Goal: Obtain resource: Download file/media

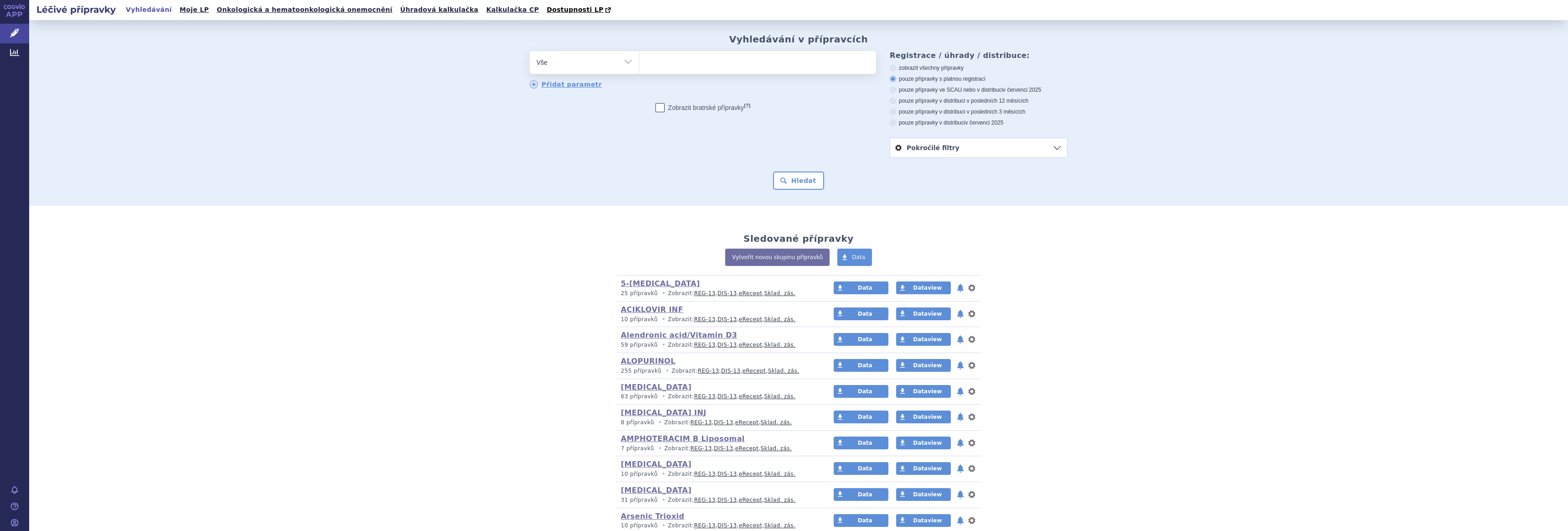
click at [625, 66] on select "Vše Přípravek/SUKL kód MAH VPOIS ATC/Aktivní látka Léková forma Síla" at bounding box center [584, 61] width 109 height 20
select select "filter-atc-group"
click at [530, 51] on select "Vše Přípravek/SUKL kód MAH VPOIS ATC/Aktivní látka Léková forma Síla" at bounding box center [584, 61] width 109 height 20
click at [670, 65] on ul at bounding box center [757, 61] width 236 height 19
click at [640, 65] on select at bounding box center [639, 62] width 0 height 23
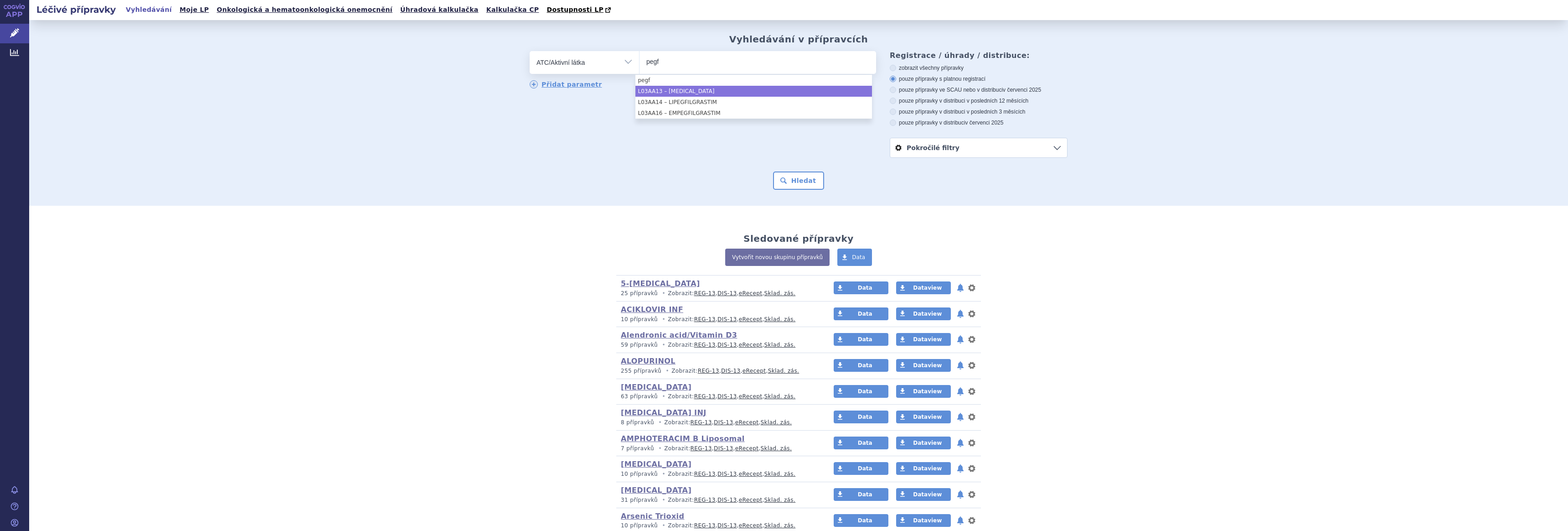
type input "pegf"
select select "L03AA13"
click at [797, 179] on button "Hledat" at bounding box center [798, 181] width 51 height 18
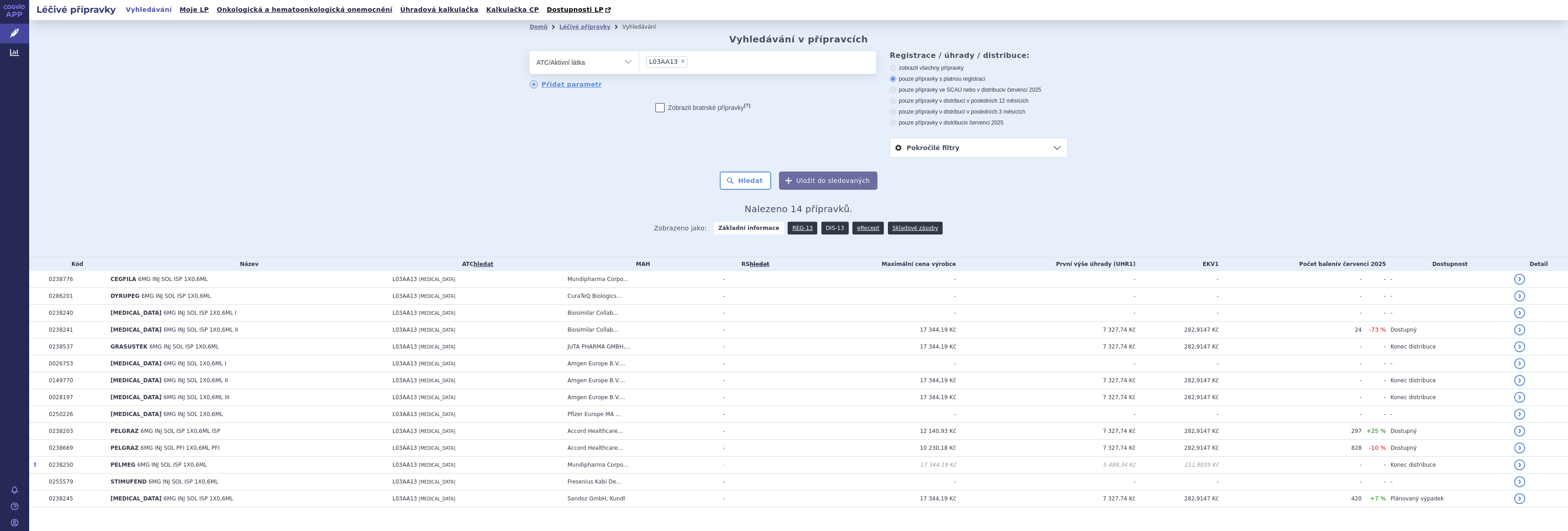
click at [823, 227] on link "DIS-13" at bounding box center [835, 228] width 27 height 13
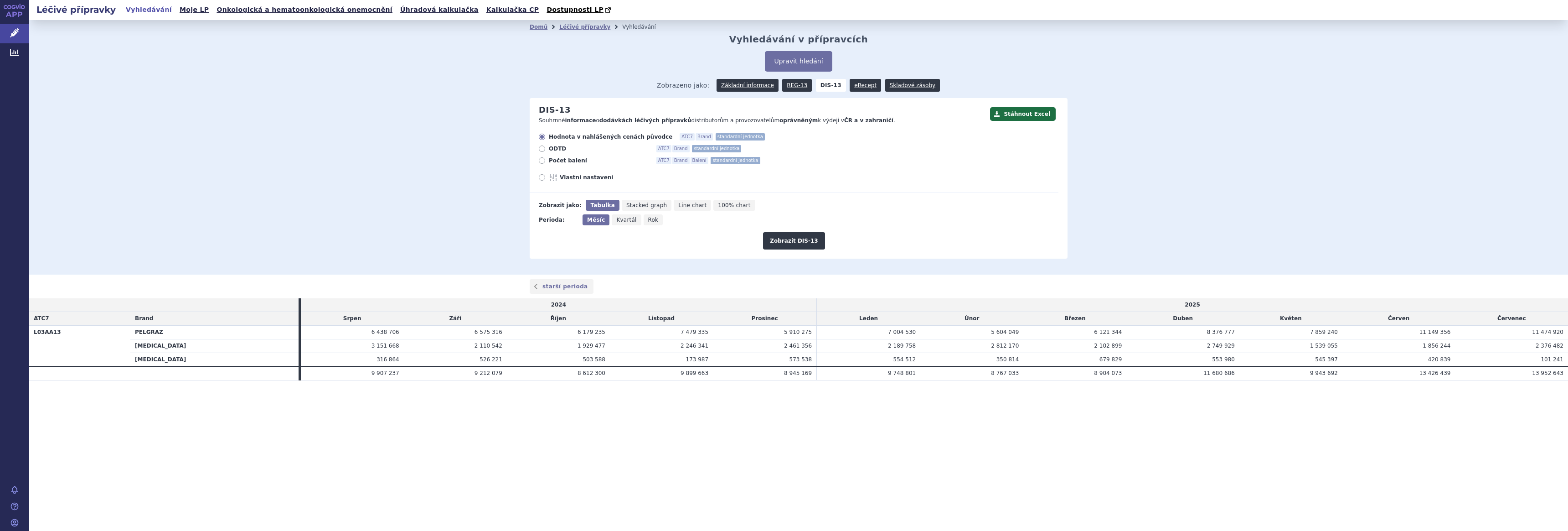
click at [555, 160] on span "Počet balení" at bounding box center [599, 160] width 100 height 8
click at [545, 160] on input "Počet balení ATC7 Brand Balení standardní jednotka" at bounding box center [542, 161] width 6 height 6
radio input "true"
click at [784, 239] on button "Zobrazit DIS-13" at bounding box center [794, 240] width 62 height 17
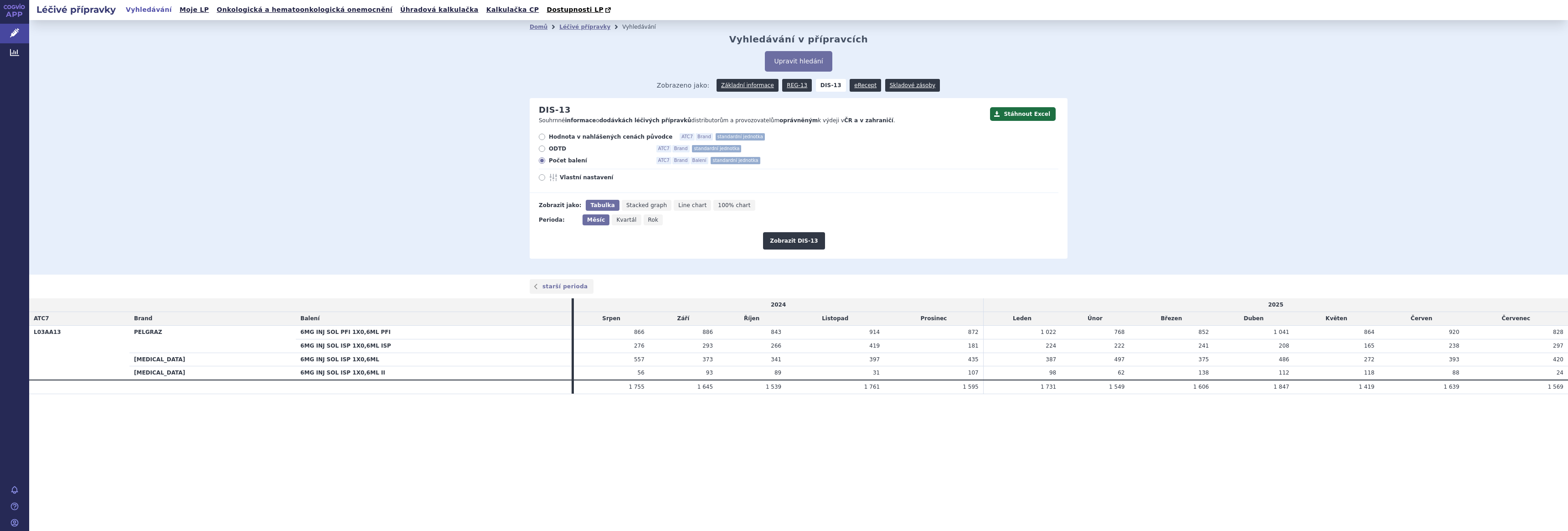
click at [541, 178] on icon at bounding box center [541, 177] width 7 height 7
click at [541, 178] on input "Vlastní nastavení" at bounding box center [542, 179] width 6 height 6
radio input "true"
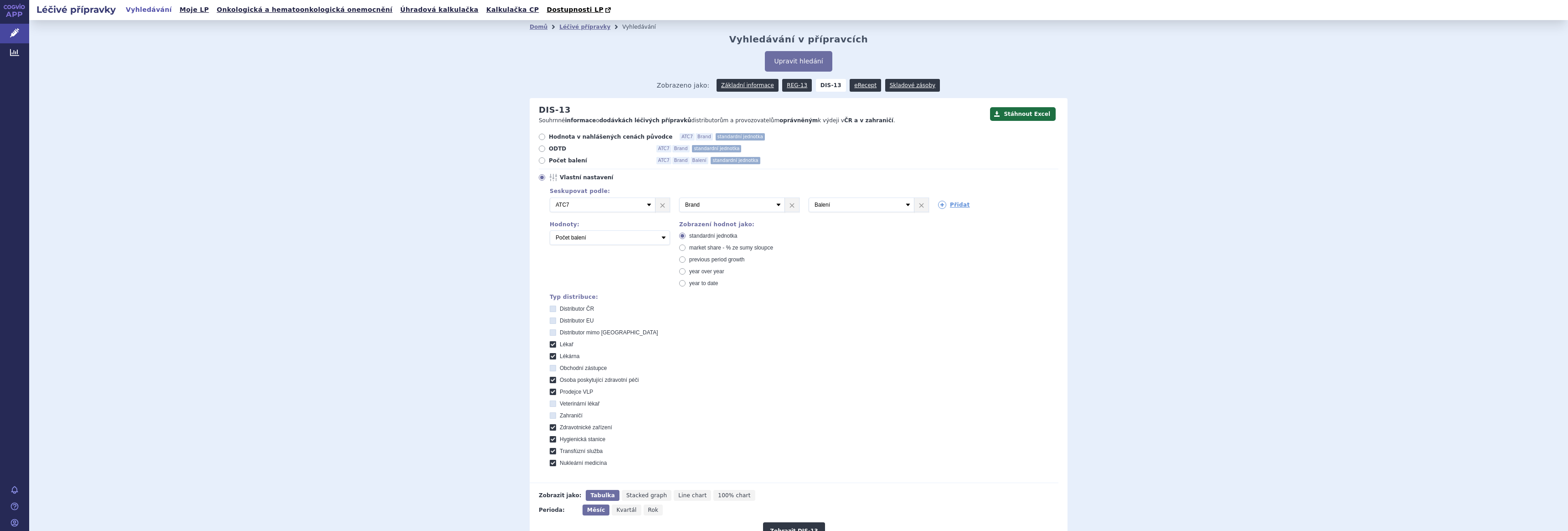
scroll to position [95, 0]
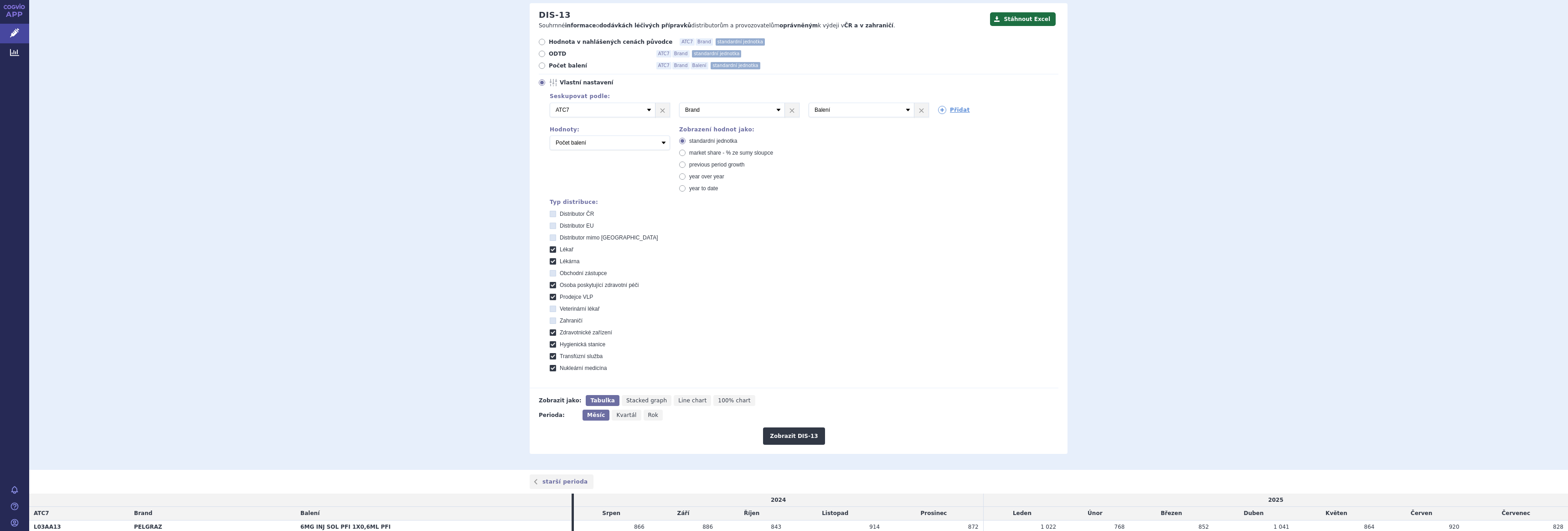
click at [570, 225] on span "Distributor EU" at bounding box center [576, 226] width 34 height 7
click at [557, 225] on EU "Distributor EU" at bounding box center [554, 227] width 6 height 6
checkbox EU "true"
click at [571, 235] on span "Distributor mimo [GEOGRAPHIC_DATA]" at bounding box center [609, 238] width 98 height 7
click at [557, 236] on EU "Distributor mimo [GEOGRAPHIC_DATA]" at bounding box center [554, 238] width 6 height 6
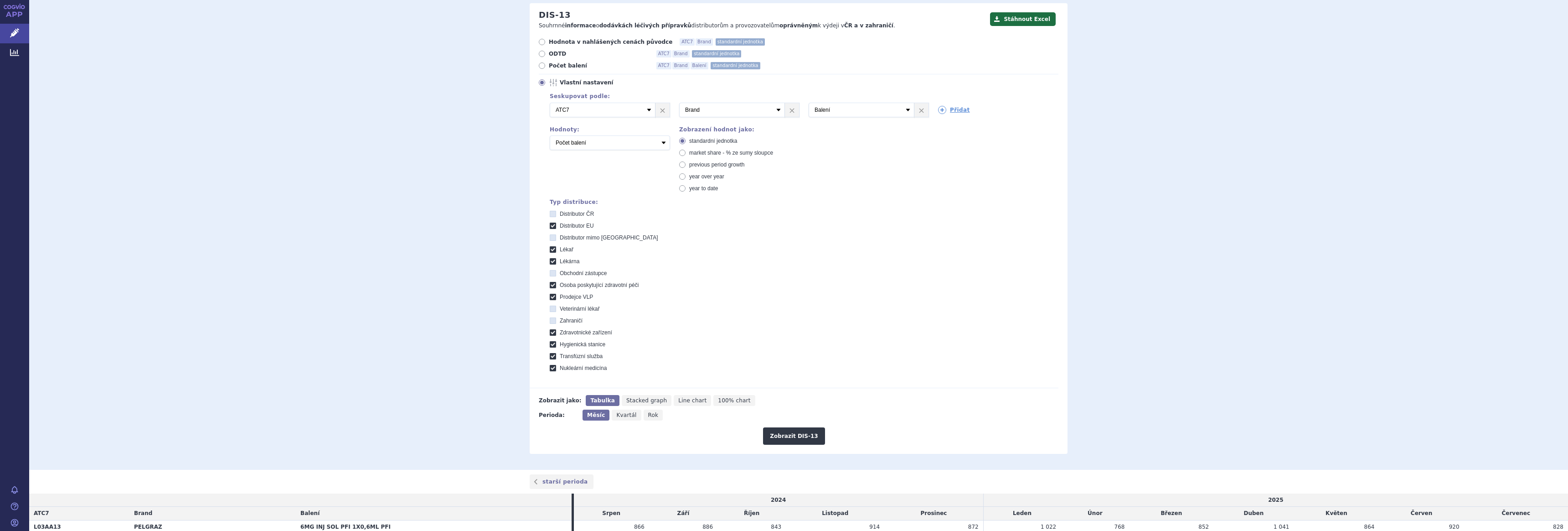
checkbox EU "true"
click at [551, 248] on icon at bounding box center [553, 249] width 7 height 7
click at [551, 248] on input "Lékař" at bounding box center [554, 250] width 6 height 6
checkbox input "false"
click at [550, 262] on icon at bounding box center [553, 261] width 7 height 7
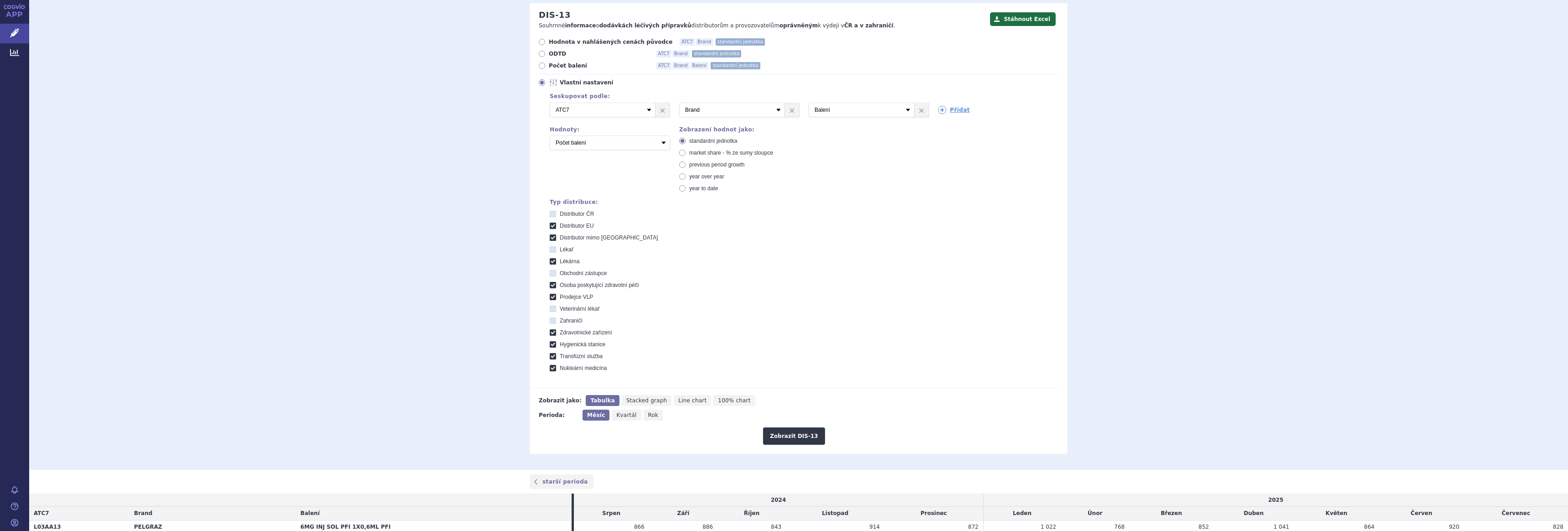
click at [551, 262] on input "Lékárna" at bounding box center [554, 263] width 6 height 6
checkbox input "false"
click at [550, 283] on icon at bounding box center [553, 285] width 7 height 7
click at [551, 283] on péči "Osoba poskytující zdravotní péči" at bounding box center [554, 286] width 6 height 6
checkbox péči "false"
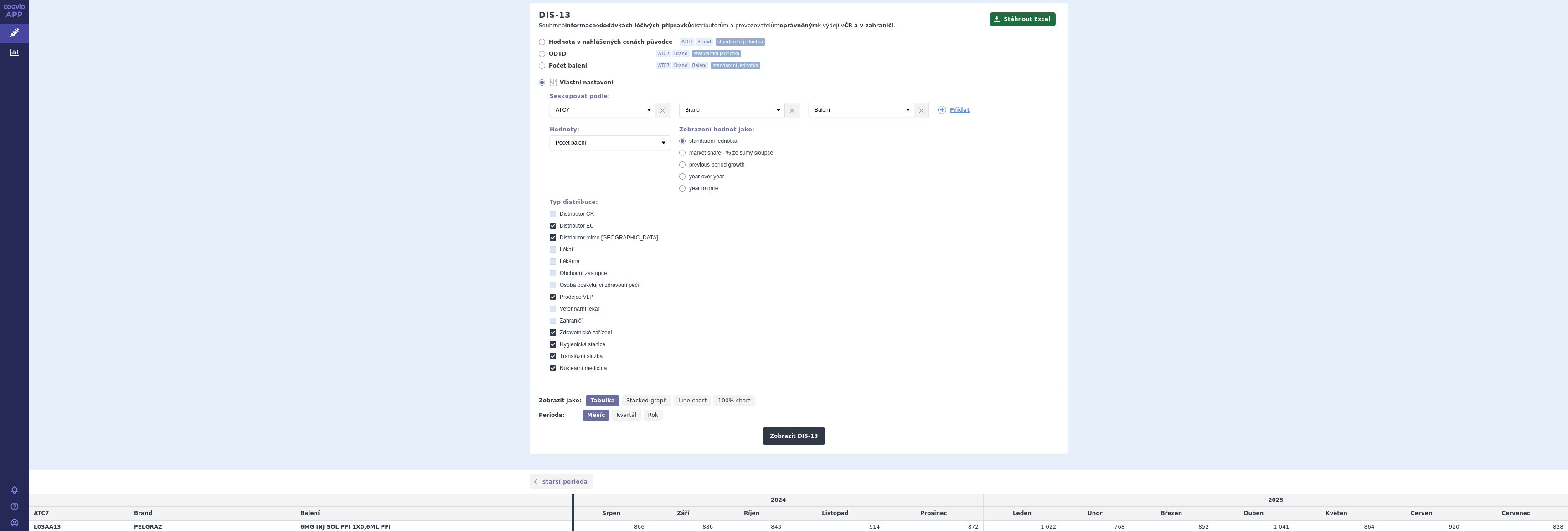
click at [550, 297] on icon at bounding box center [553, 296] width 7 height 7
click at [551, 297] on VLP "Prodejce VLP" at bounding box center [554, 298] width 6 height 6
checkbox VLP "false"
click at [550, 318] on icon at bounding box center [553, 321] width 7 height 7
click at [551, 319] on input "Zahraničí" at bounding box center [554, 321] width 6 height 6
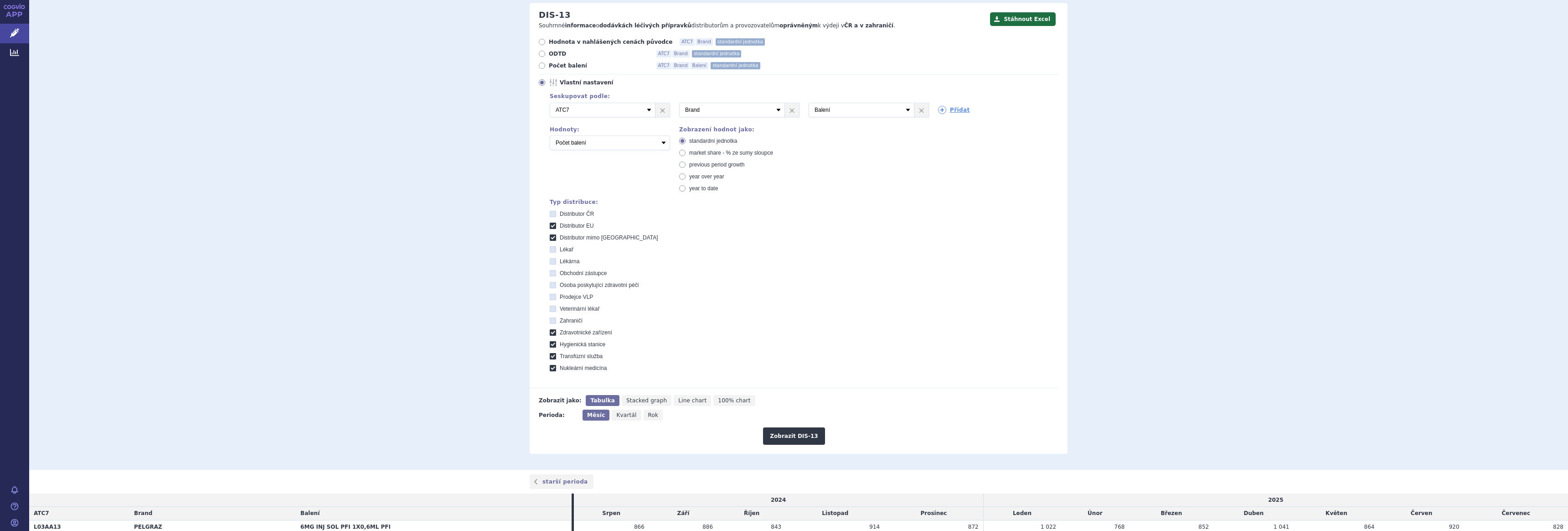
checkbox input "true"
click at [550, 332] on icon at bounding box center [553, 332] width 7 height 7
click at [551, 332] on zařízení "Zdravotnické zařízení" at bounding box center [554, 333] width 6 height 6
checkbox zařízení "false"
click at [550, 342] on icon at bounding box center [553, 344] width 7 height 7
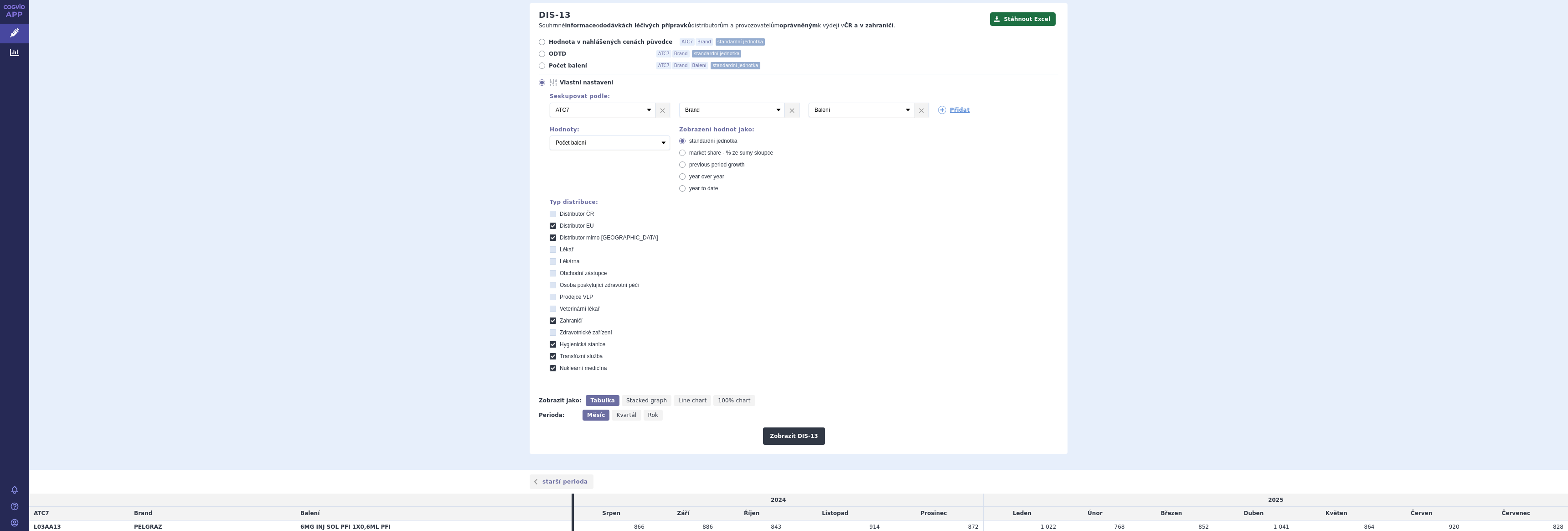
click at [551, 343] on stanice "Hygienická stanice" at bounding box center [554, 346] width 6 height 6
checkbox stanice "false"
click at [550, 354] on icon at bounding box center [553, 356] width 7 height 7
click at [551, 354] on služba "Transfúzní služba" at bounding box center [554, 357] width 6 height 6
checkbox služba "false"
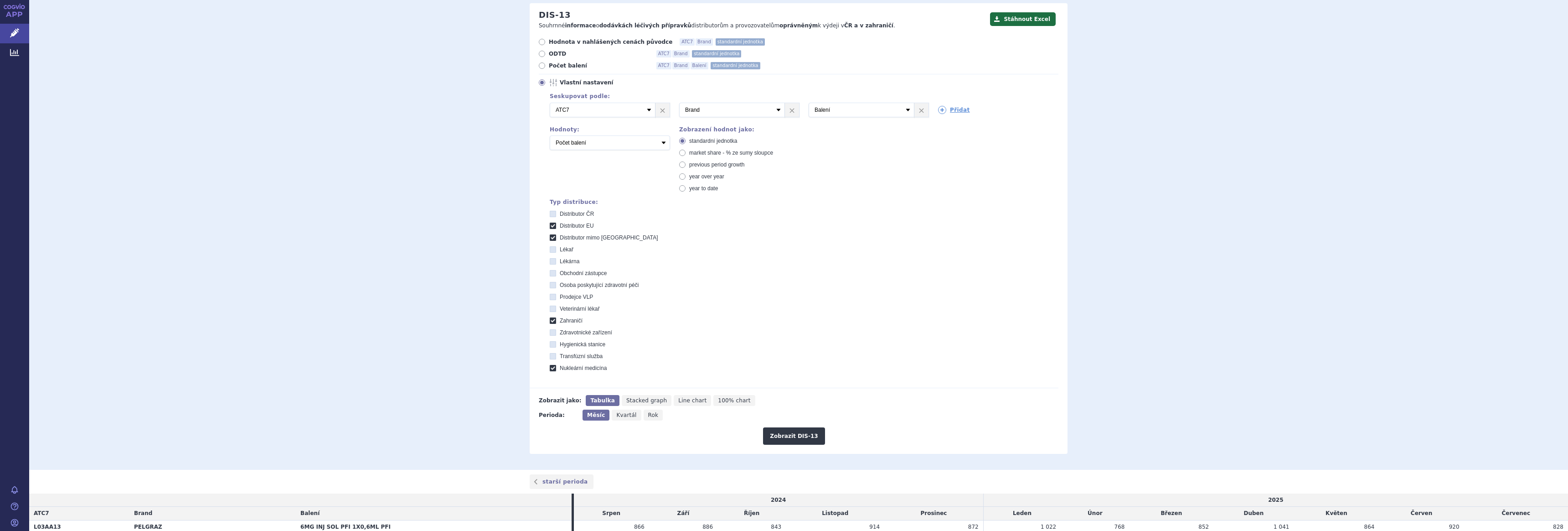
click at [550, 368] on icon at bounding box center [553, 368] width 7 height 7
click at [551, 368] on medicína "Nukleární medicína" at bounding box center [554, 369] width 6 height 6
checkbox medicína "false"
click at [784, 440] on button "Zobrazit DIS-13" at bounding box center [794, 436] width 62 height 17
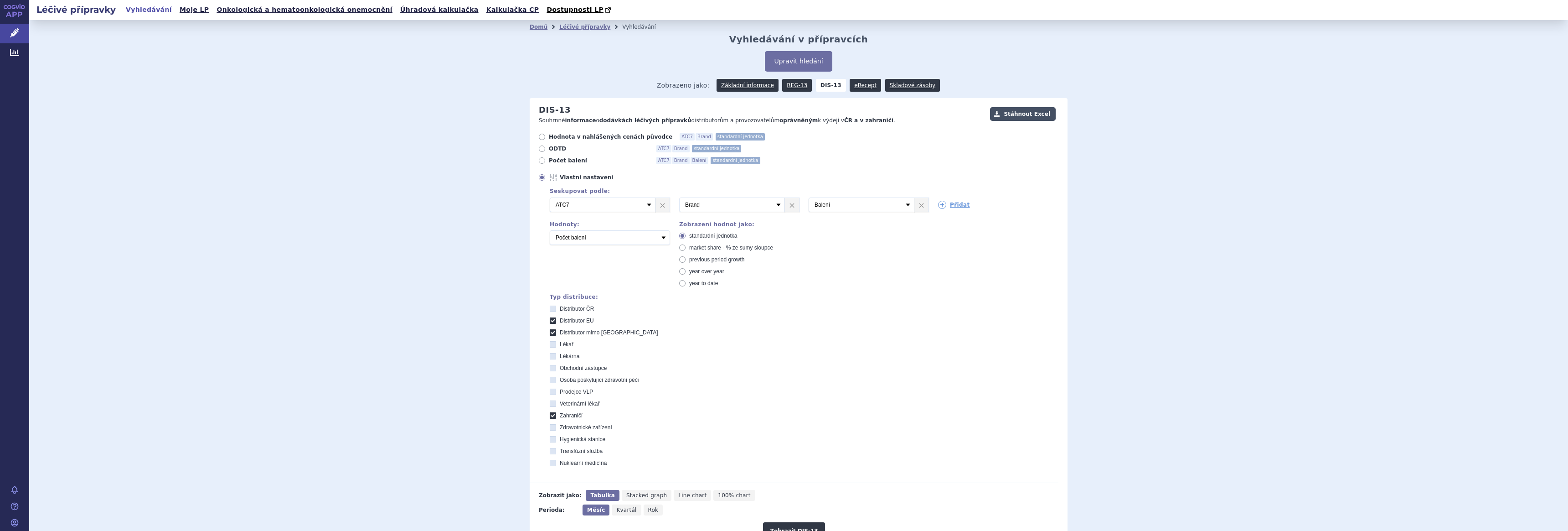
click at [1017, 116] on button "Stáhnout Excel" at bounding box center [1023, 114] width 66 height 14
